Goal: Information Seeking & Learning: Learn about a topic

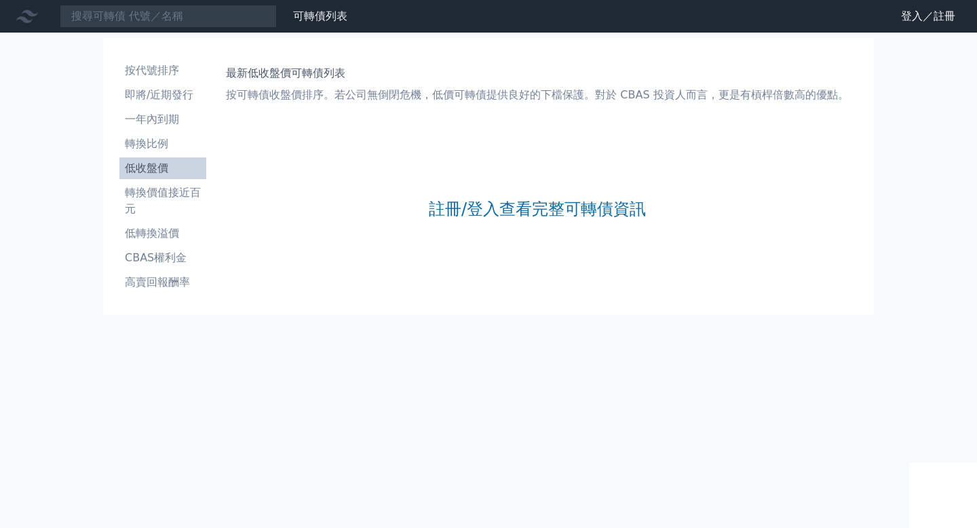
click at [538, 187] on div "註冊/登入查看完整可轉債資訊" at bounding box center [537, 208] width 217 height 179
click at [534, 202] on link "註冊/登入查看完整可轉債資訊" at bounding box center [537, 209] width 217 height 22
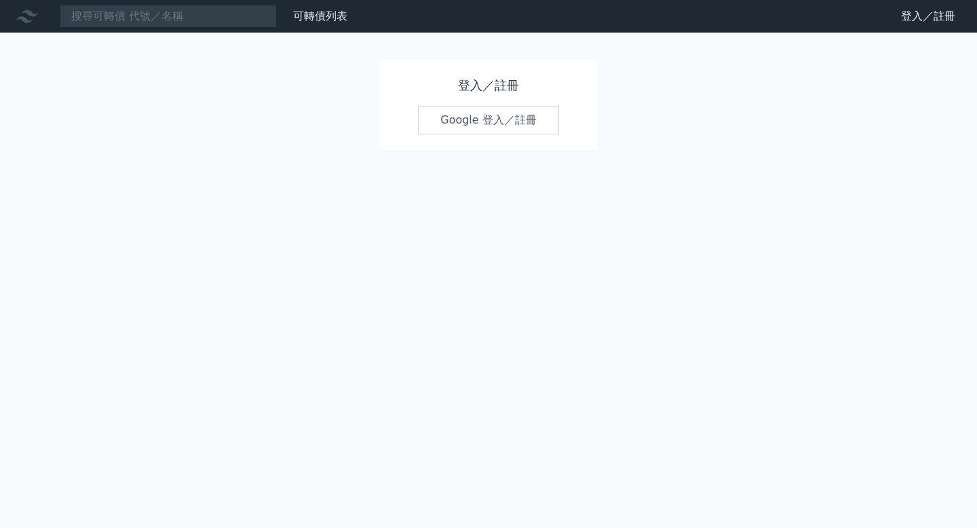
click at [555, 129] on link "Google 登入／註冊" at bounding box center [488, 120] width 141 height 29
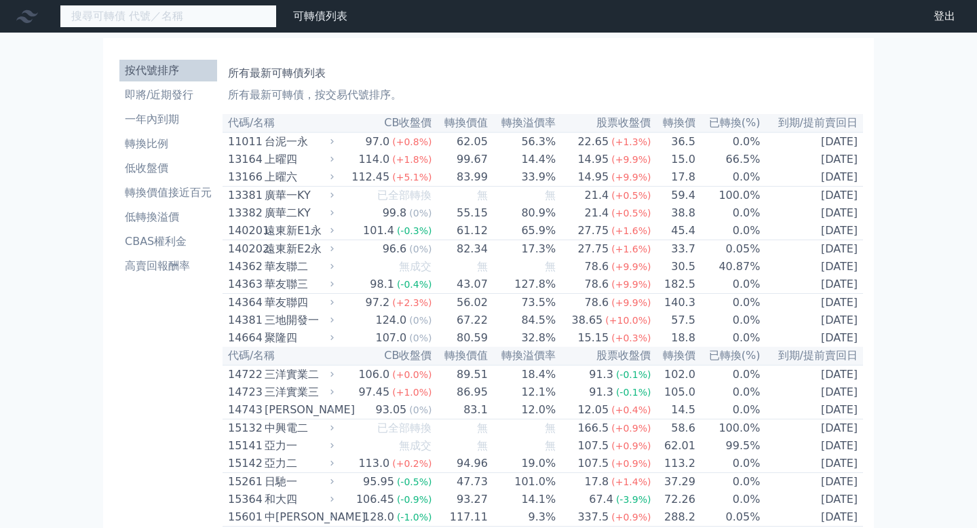
click at [247, 17] on input at bounding box center [168, 16] width 217 height 23
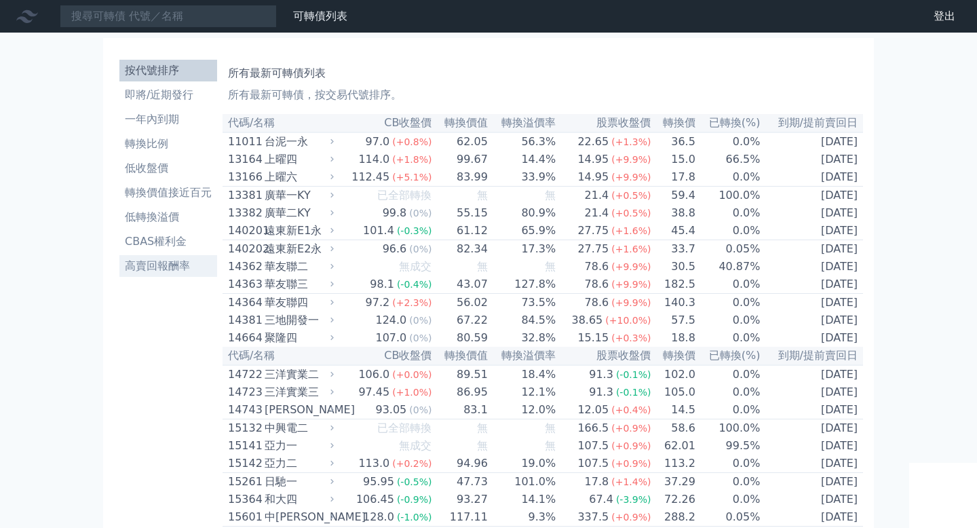
click at [155, 266] on li "高賣回報酬率" at bounding box center [168, 266] width 98 height 16
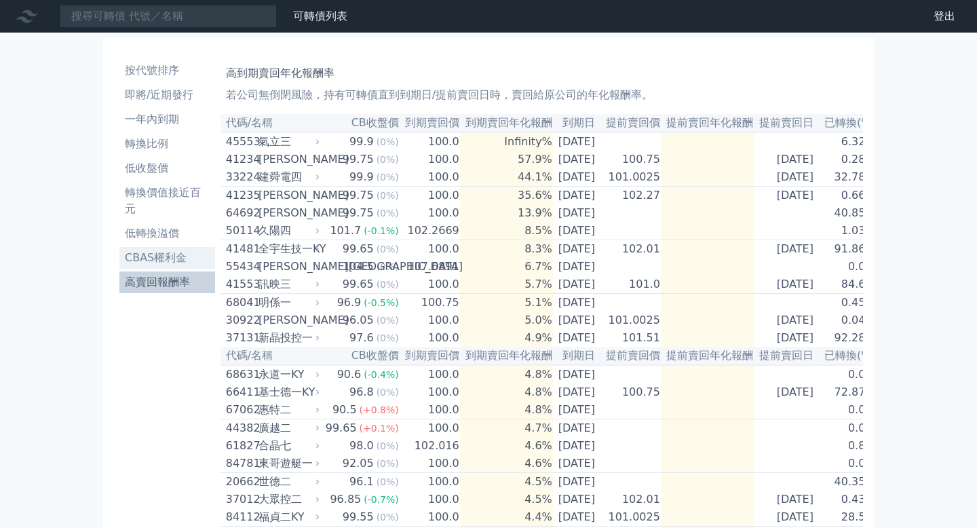
click at [180, 261] on li "CBAS權利金" at bounding box center [167, 258] width 96 height 16
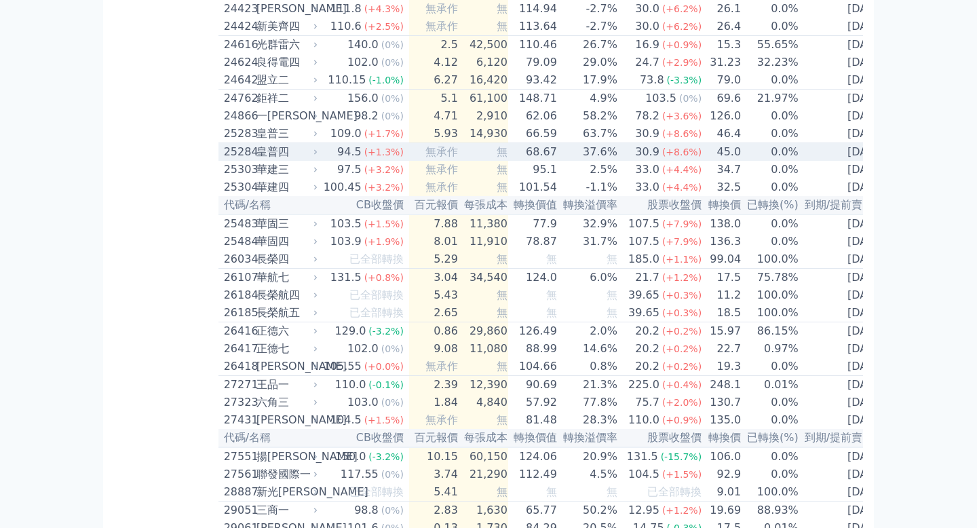
scroll to position [1317, 0]
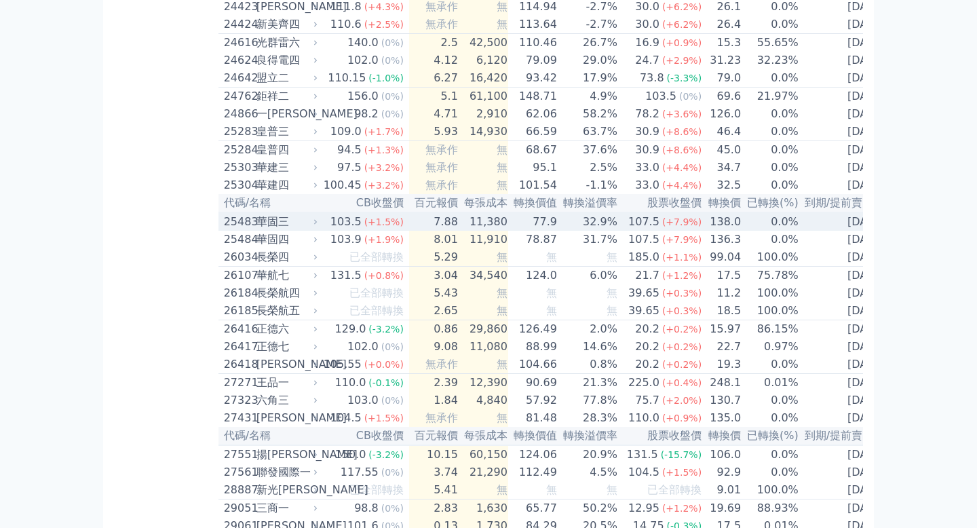
click at [447, 231] on td "7.88" at bounding box center [434, 221] width 50 height 18
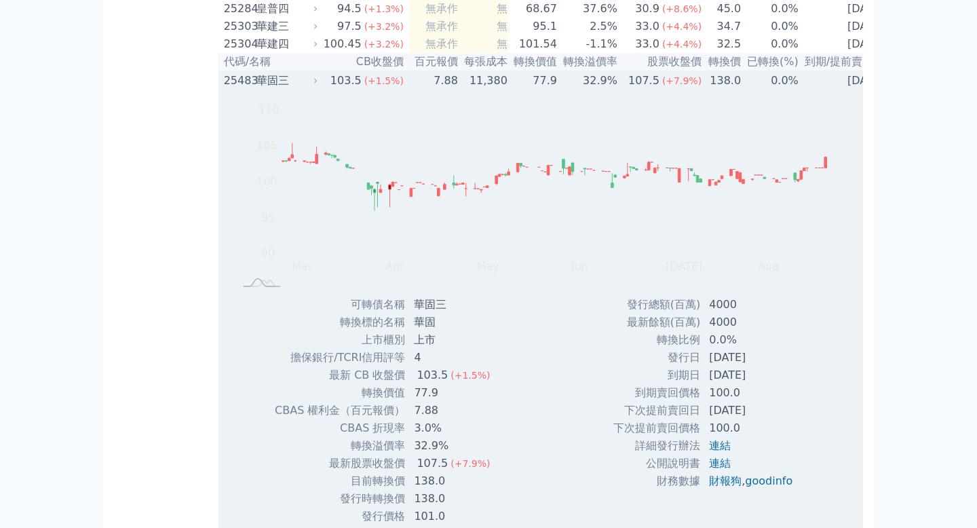
scroll to position [1455, 0]
click at [449, 179] on div "Zoom Out 100 90 92 94 115 110 100 105 95 85 80 L Mar Apr May Jun [DATE] Aug Sep…" at bounding box center [539, 195] width 641 height 206
click at [459, 92] on td "11,380" at bounding box center [484, 83] width 50 height 18
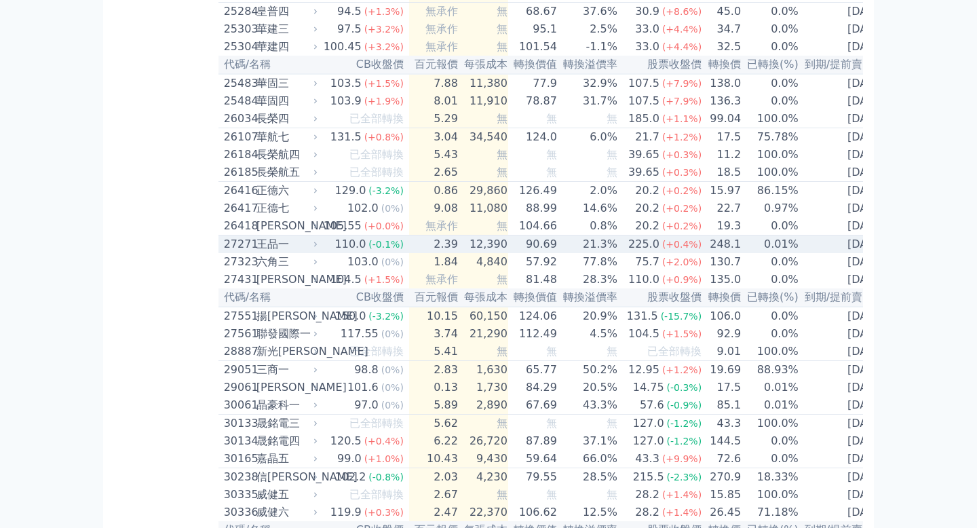
click at [450, 254] on td "2.39" at bounding box center [434, 245] width 50 height 18
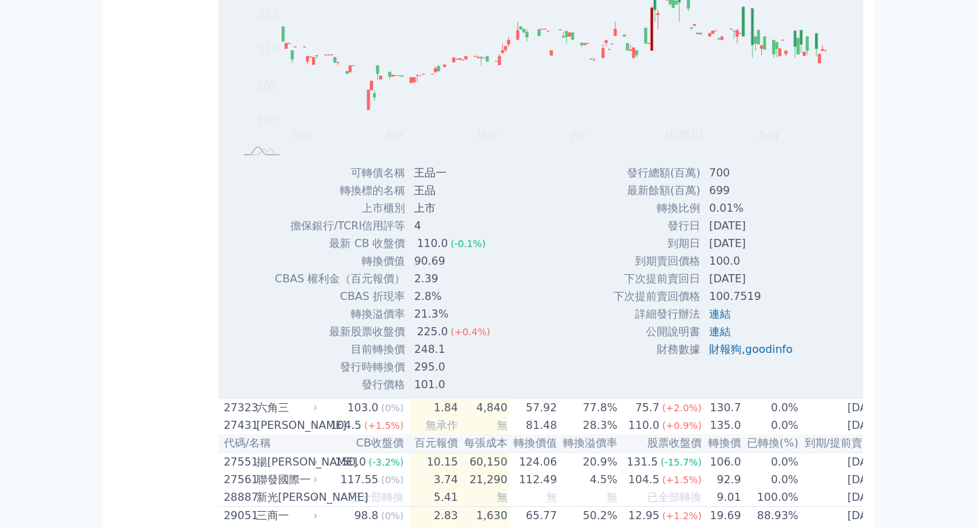
scroll to position [1718, 0]
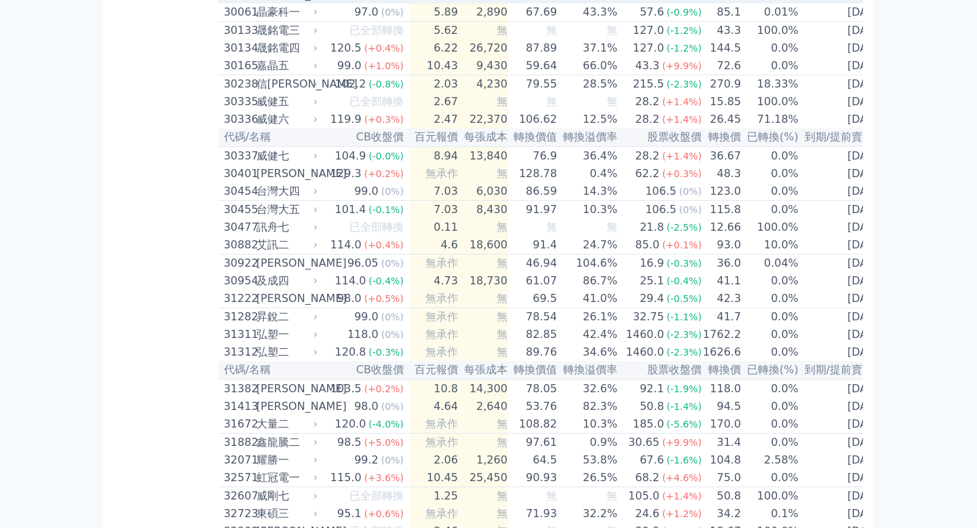
scroll to position [1855, 0]
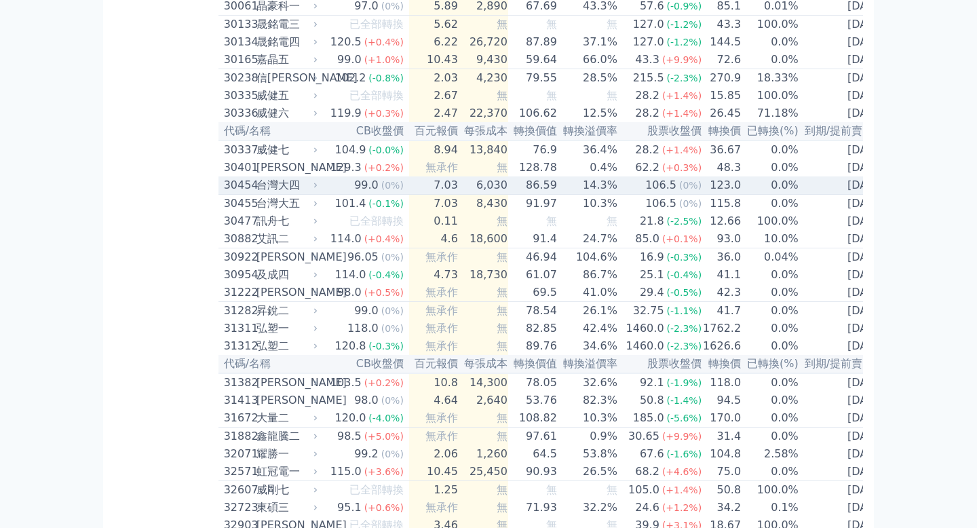
click at [439, 195] on td "7.03" at bounding box center [434, 185] width 50 height 18
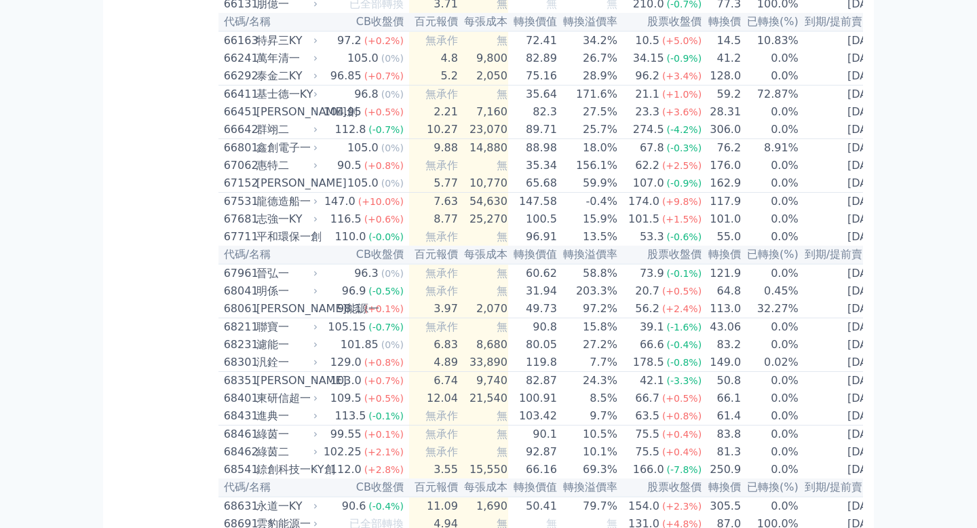
scroll to position [6633, 0]
